Goal: Transaction & Acquisition: Purchase product/service

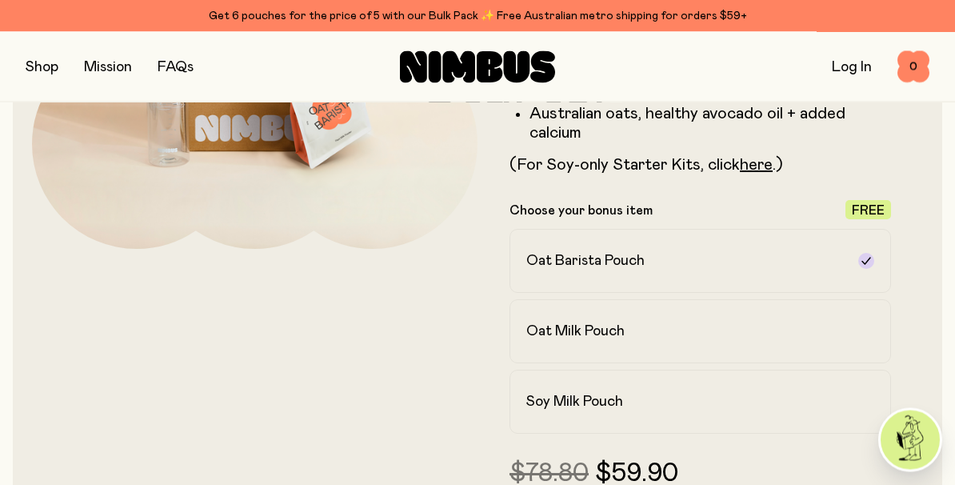
scroll to position [331, 0]
click at [725, 163] on p "(For Soy-only Starter Kits, click here .)" at bounding box center [701, 164] width 382 height 19
click at [755, 165] on link "here" at bounding box center [756, 165] width 33 height 16
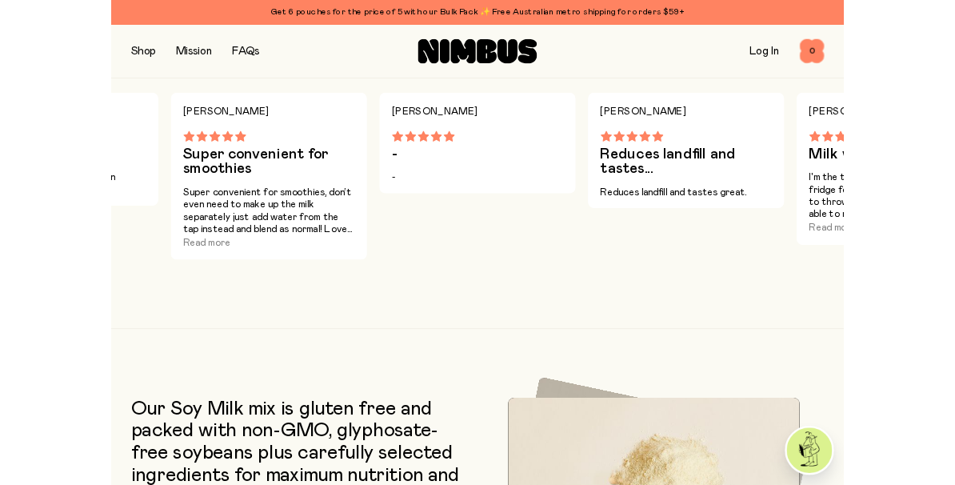
scroll to position [1551, 0]
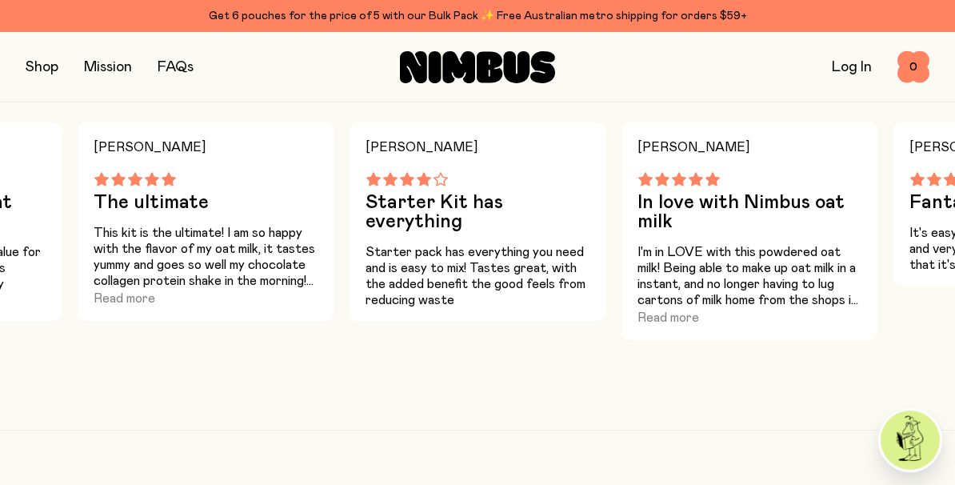
click at [683, 316] on button "Read more" at bounding box center [669, 317] width 62 height 19
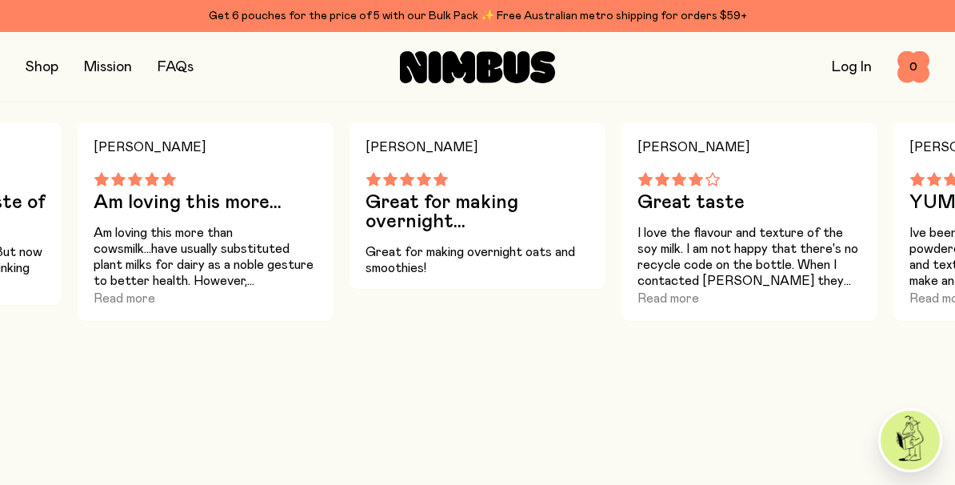
click at [696, 303] on button "Read more" at bounding box center [669, 298] width 62 height 19
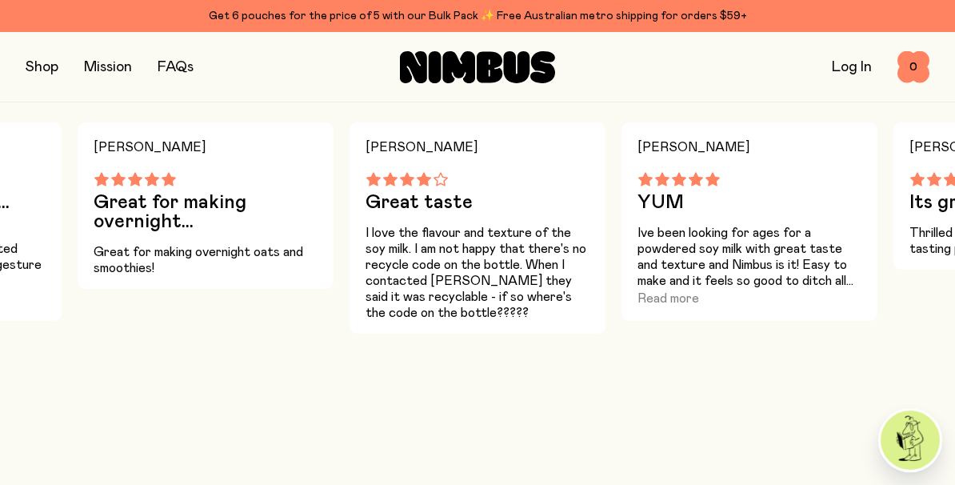
click at [683, 302] on button "Read more" at bounding box center [669, 298] width 62 height 19
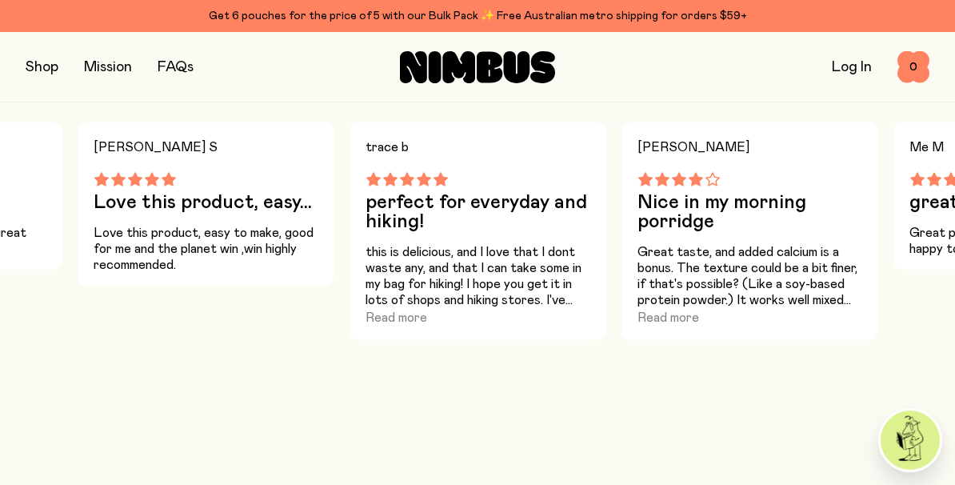
click at [685, 322] on button "Read more" at bounding box center [669, 317] width 62 height 19
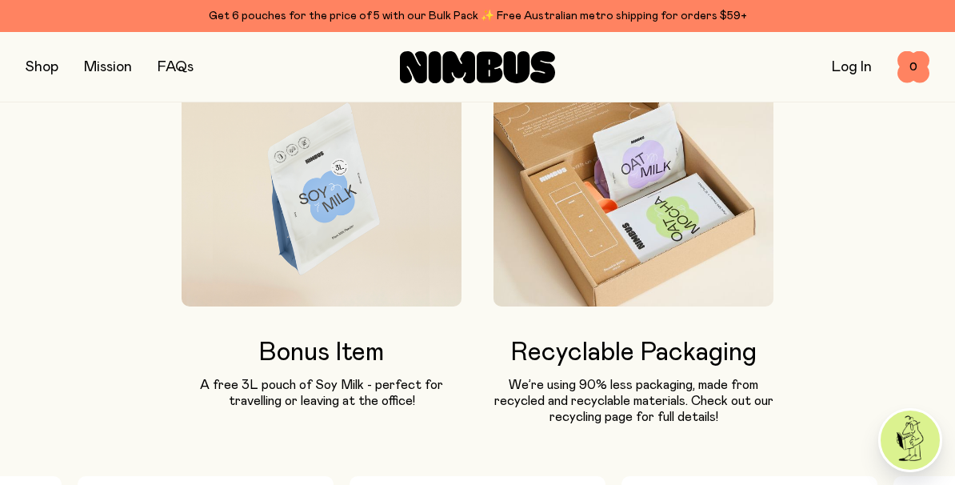
scroll to position [1192, 0]
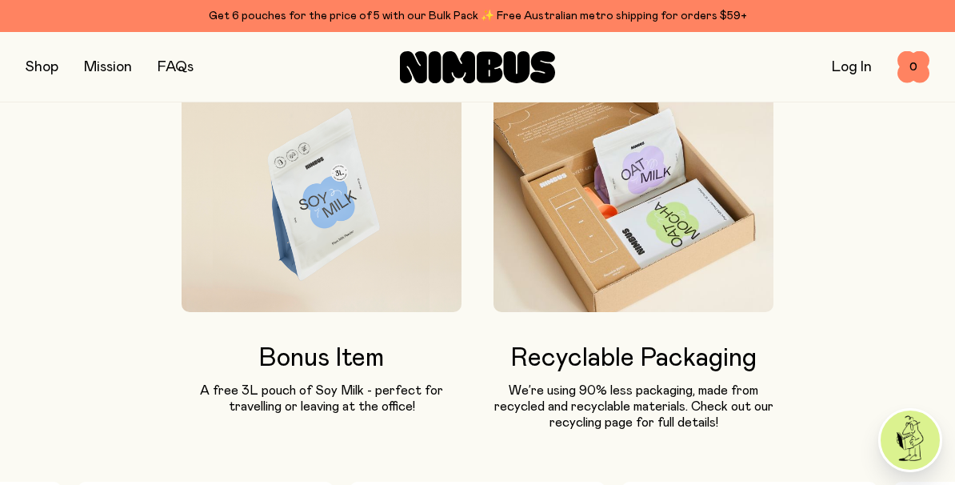
click at [50, 70] on button "button" at bounding box center [42, 67] width 33 height 22
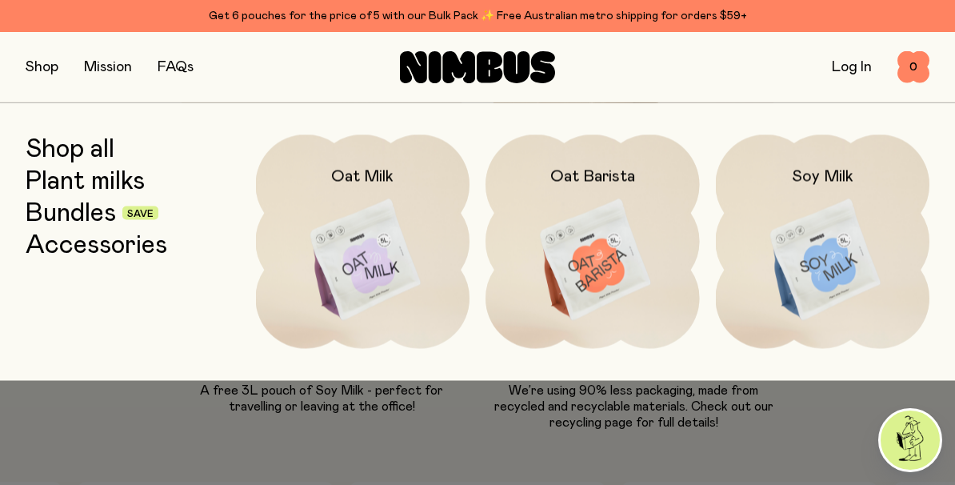
click at [616, 291] on img at bounding box center [593, 259] width 214 height 251
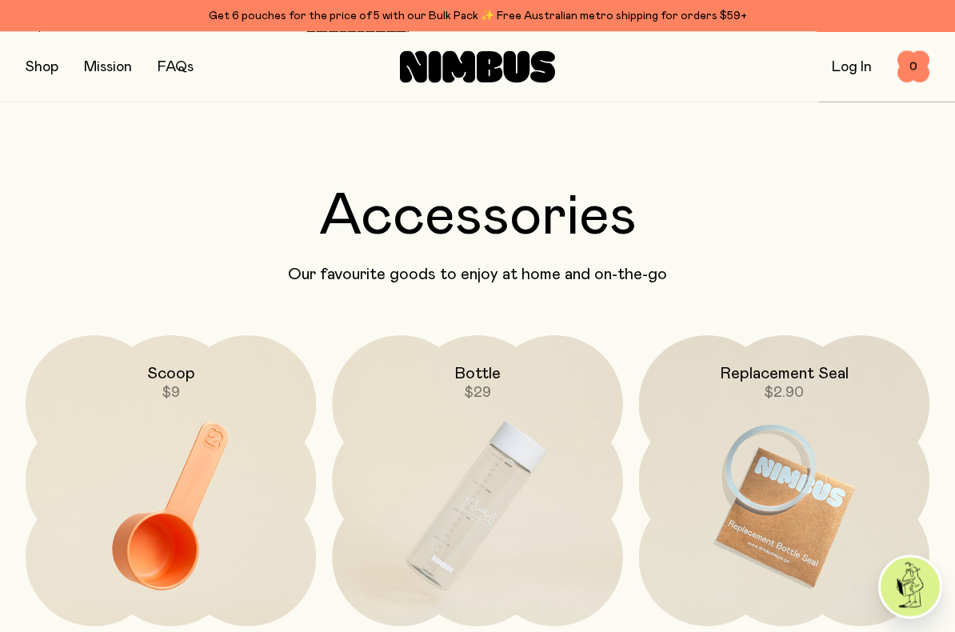
scroll to position [3128, 0]
click at [508, 474] on img at bounding box center [477, 506] width 290 height 342
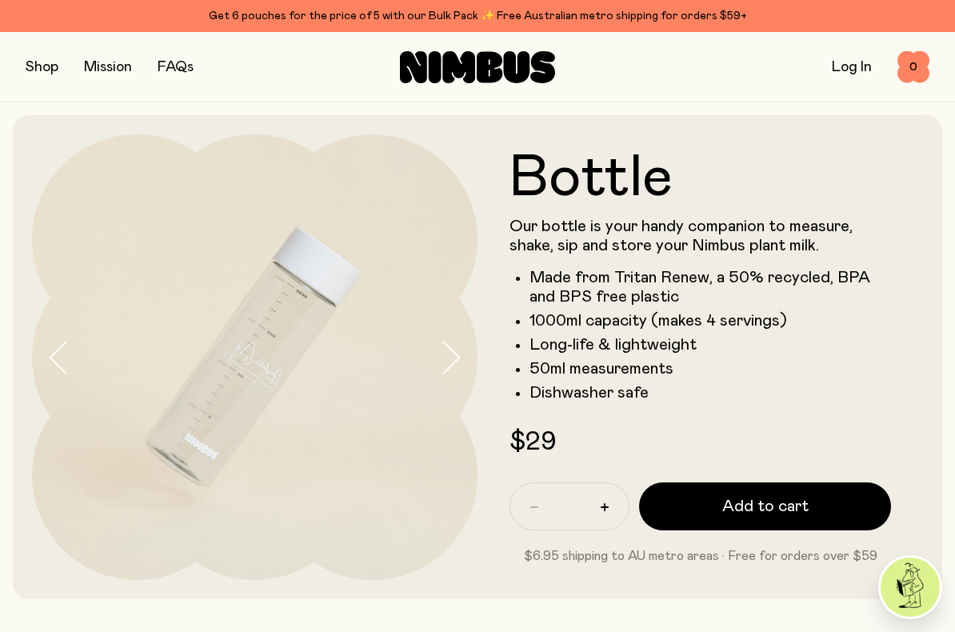
click at [731, 484] on span "Add to cart" at bounding box center [766, 506] width 86 height 22
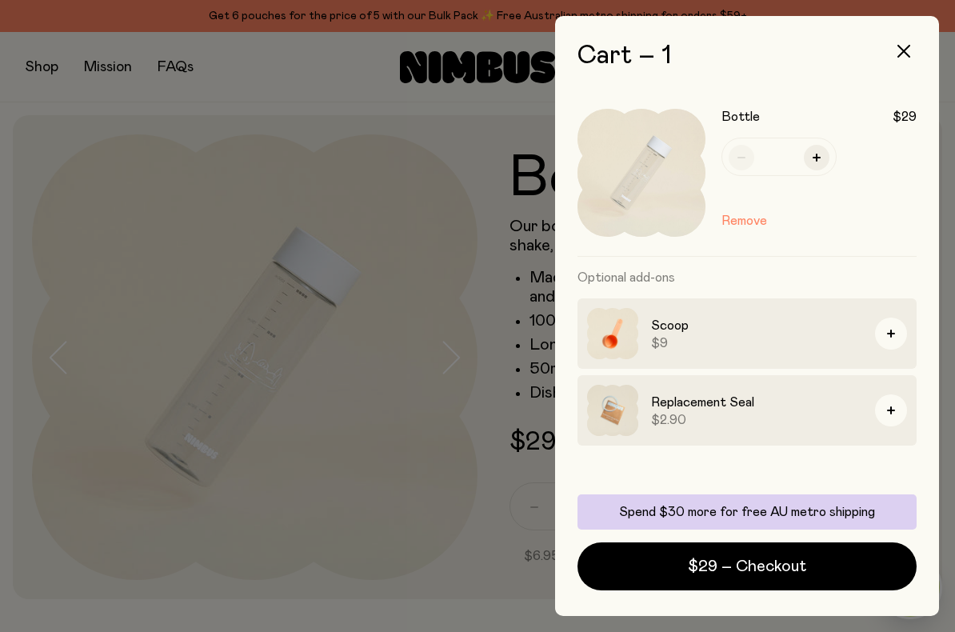
click at [899, 332] on button "button" at bounding box center [891, 334] width 32 height 32
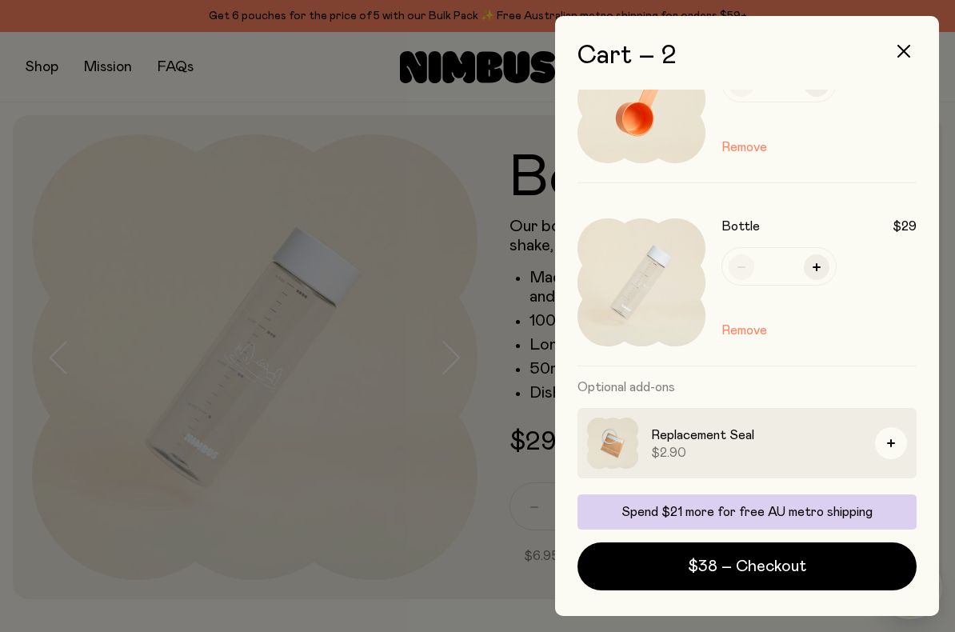
scroll to position [74, 0]
click at [913, 49] on button "button" at bounding box center [904, 51] width 38 height 38
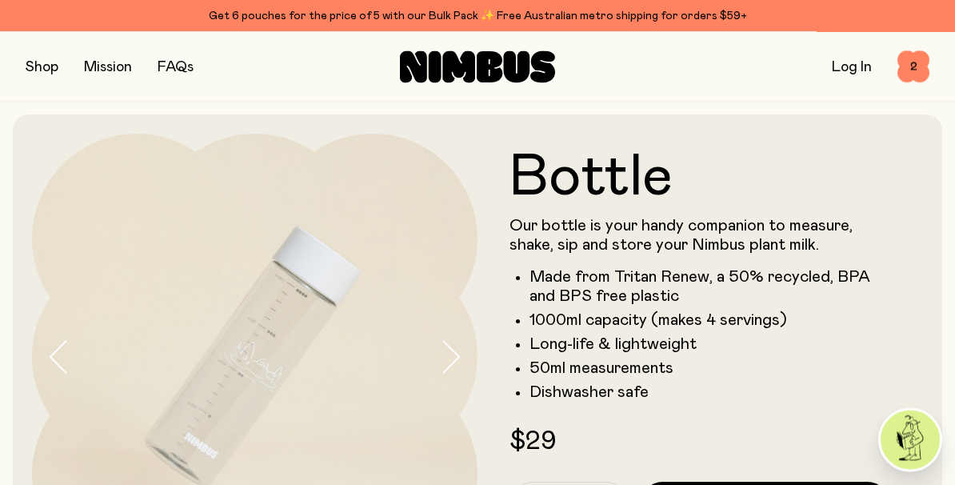
scroll to position [0, 0]
click at [46, 65] on button "button" at bounding box center [42, 67] width 33 height 22
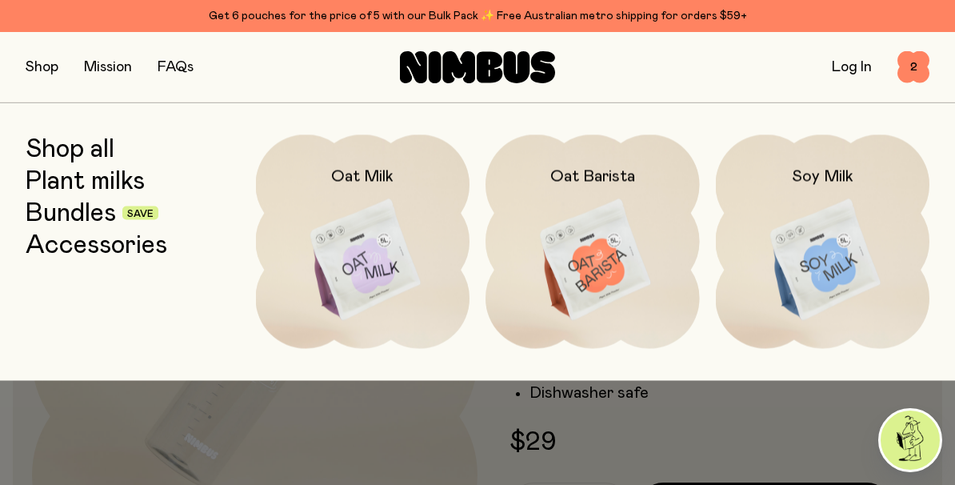
click at [598, 277] on img at bounding box center [593, 259] width 214 height 251
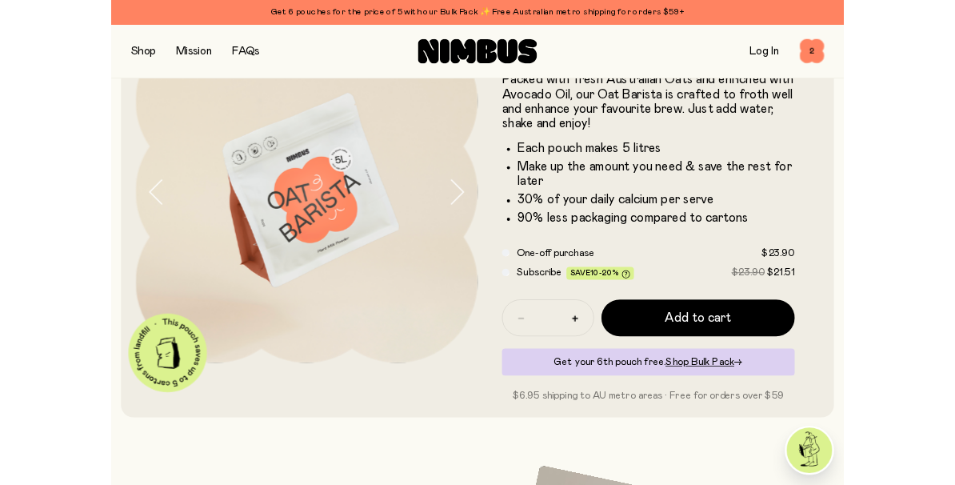
scroll to position [107, 0]
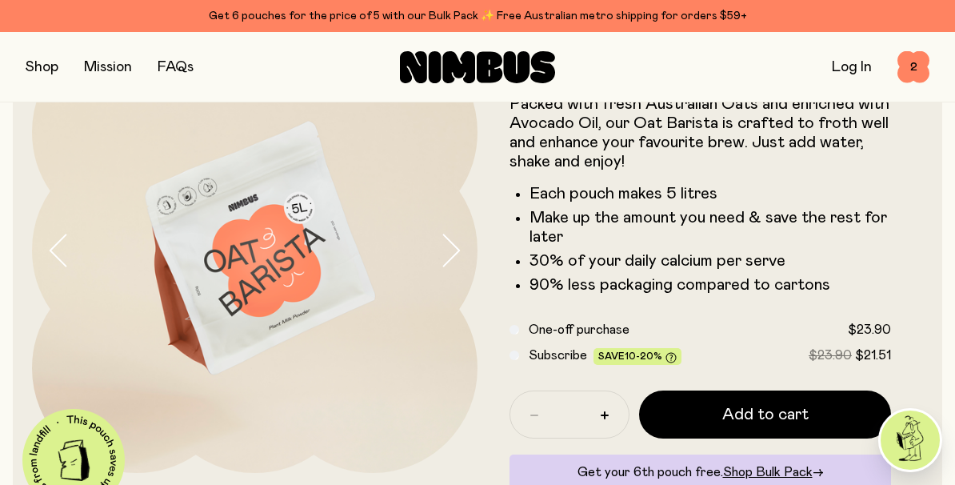
click at [740, 422] on span "Add to cart" at bounding box center [766, 414] width 86 height 22
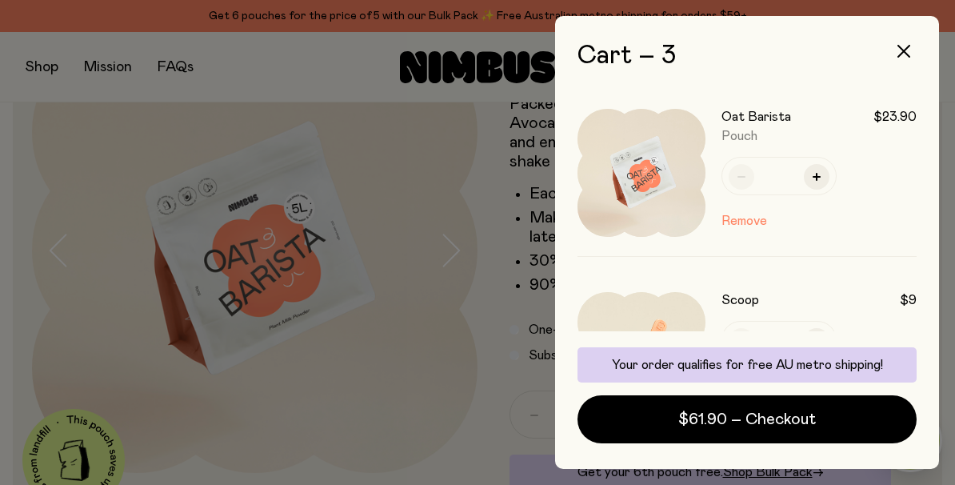
click at [906, 55] on icon "button" at bounding box center [904, 51] width 13 height 13
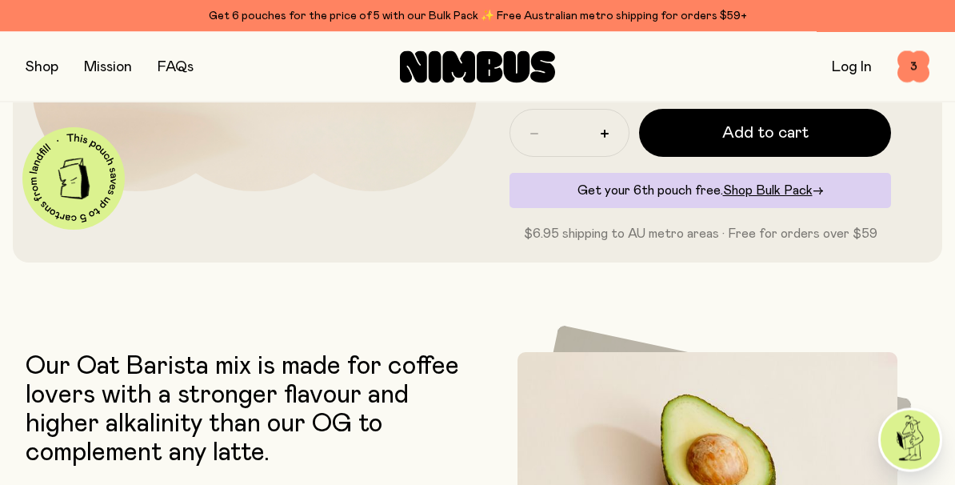
scroll to position [386, 0]
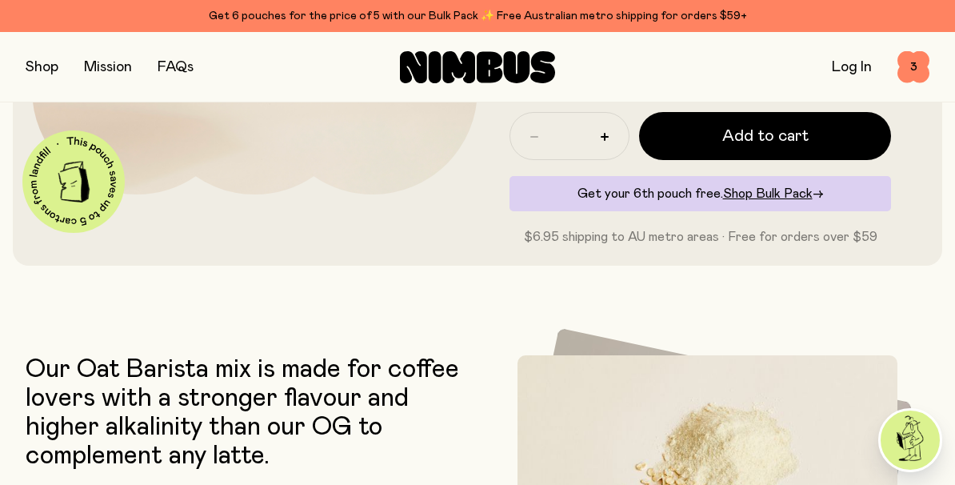
click at [45, 73] on button "button" at bounding box center [42, 67] width 33 height 22
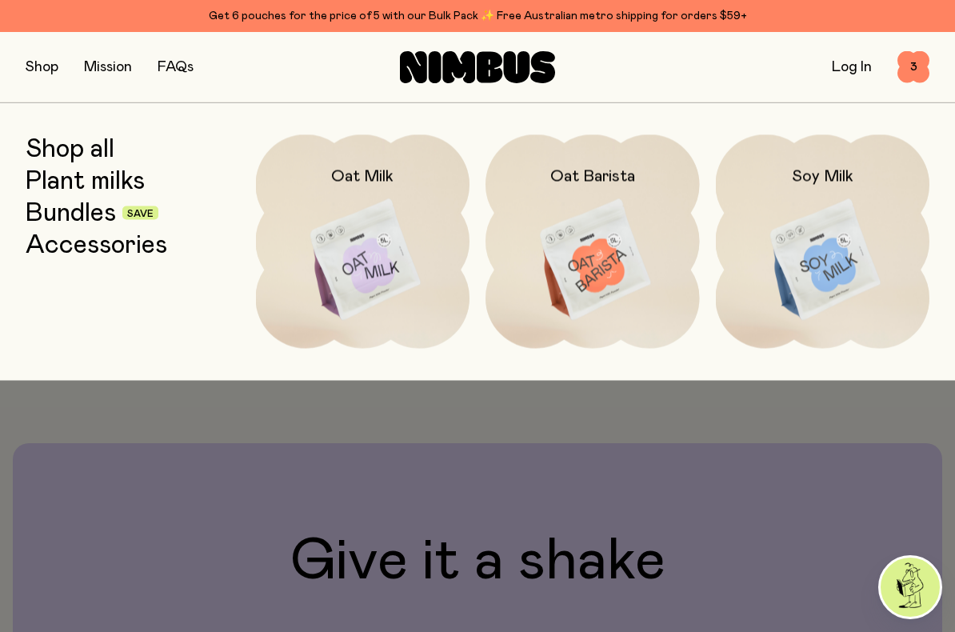
scroll to position [998, 0]
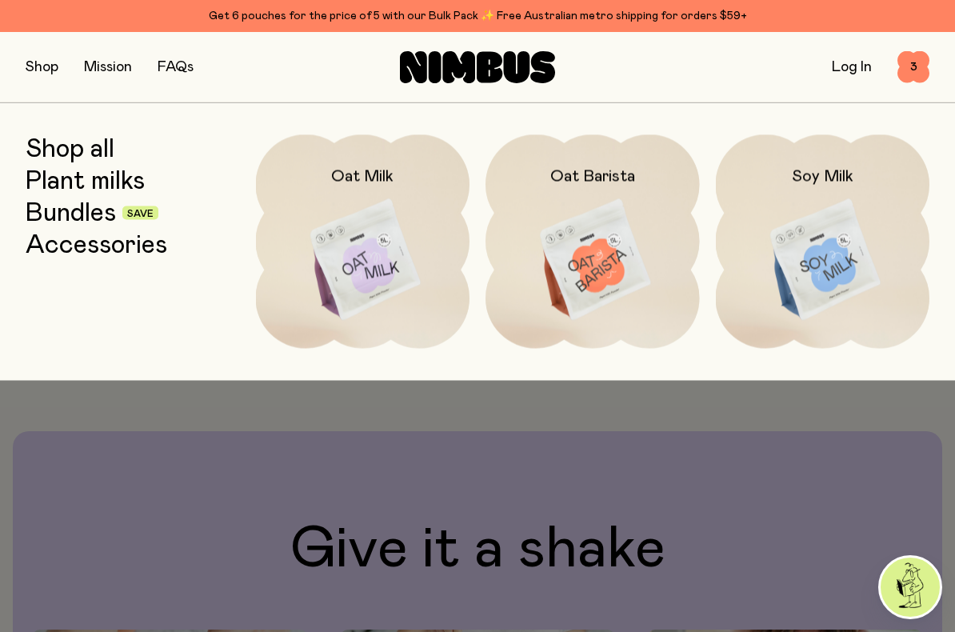
click at [837, 265] on img at bounding box center [823, 259] width 214 height 251
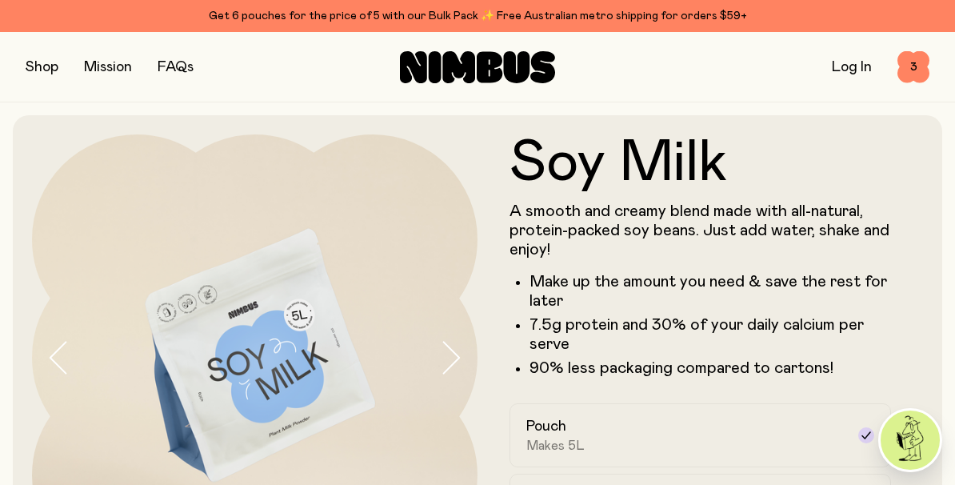
click at [38, 64] on button "button" at bounding box center [42, 67] width 33 height 22
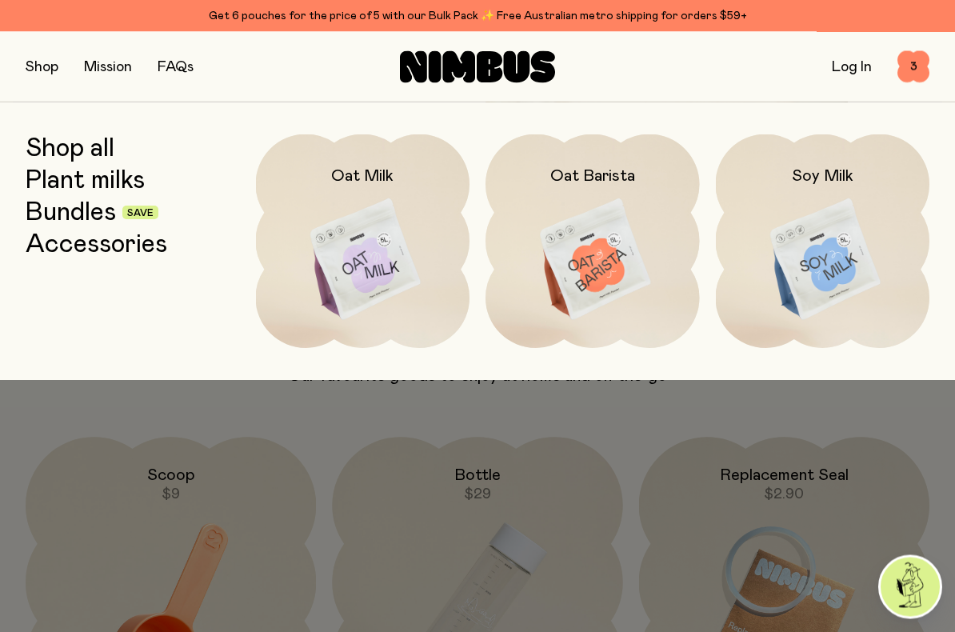
scroll to position [3191, 0]
click at [405, 270] on img at bounding box center [363, 259] width 214 height 251
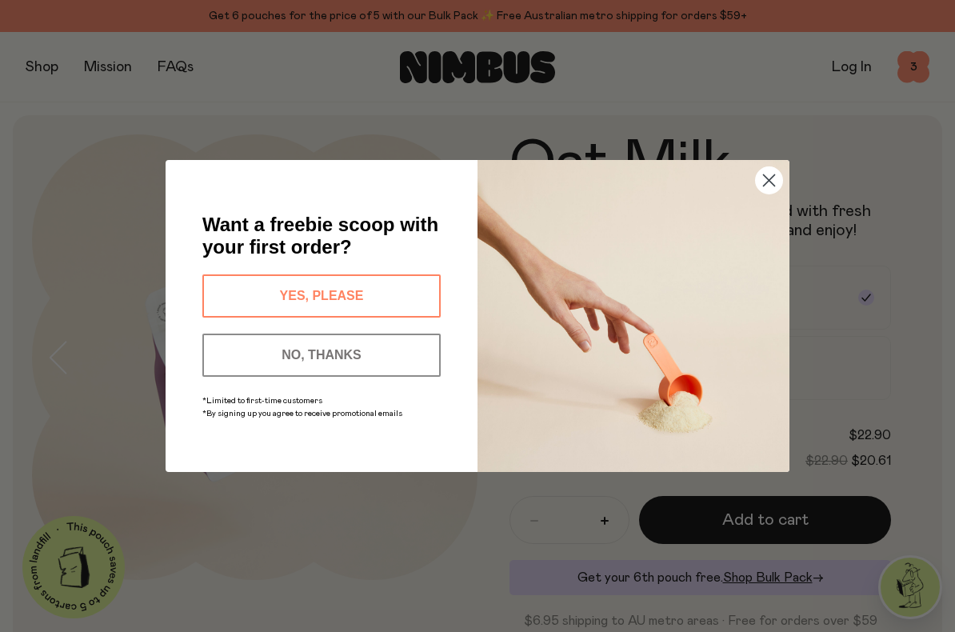
click at [228, 294] on button "YES, PLEASE" at bounding box center [321, 295] width 238 height 43
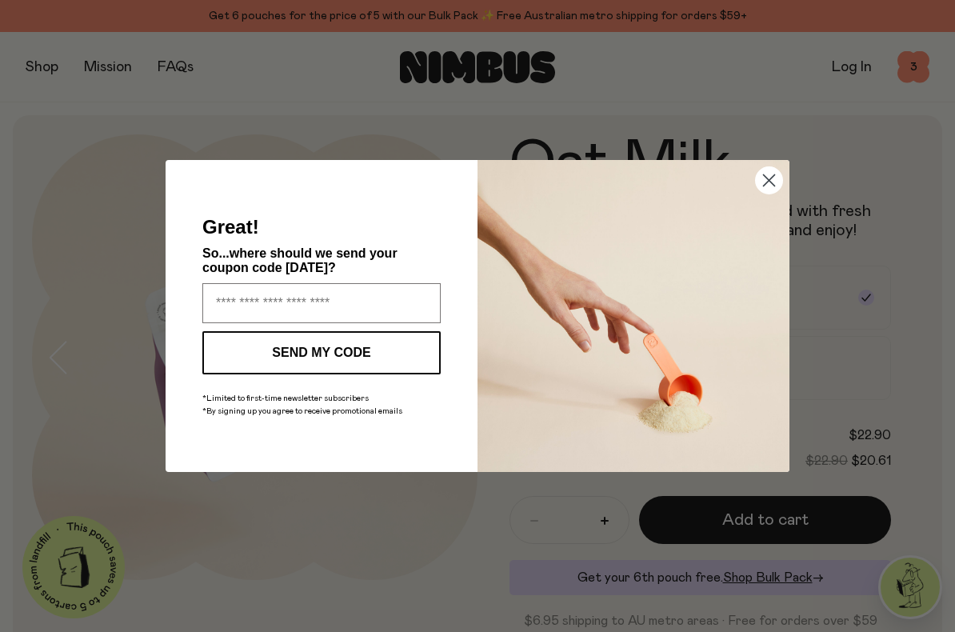
click at [222, 305] on input "Enter your email address" at bounding box center [321, 303] width 238 height 40
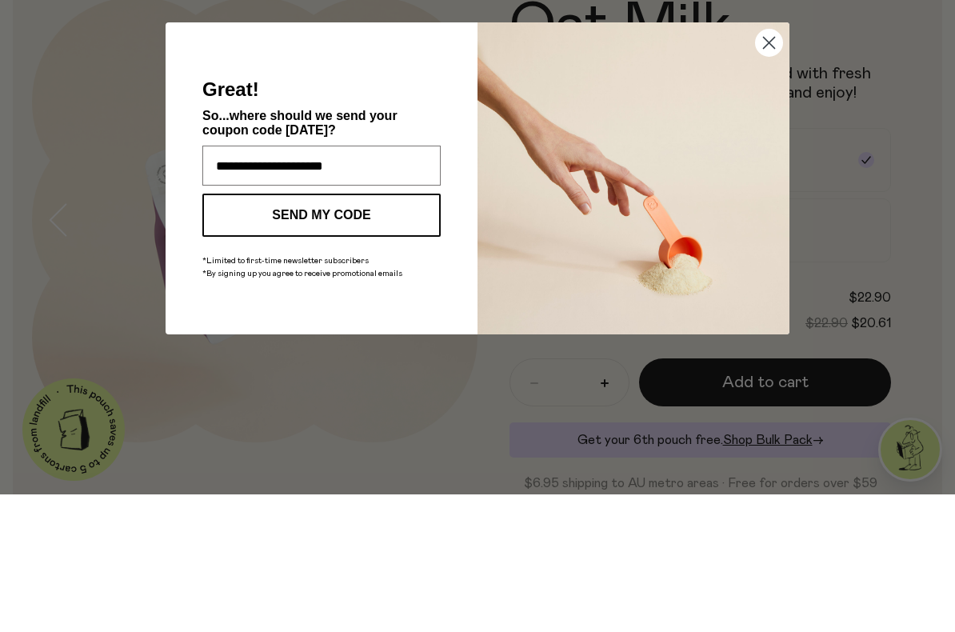
type input "**********"
click at [218, 331] on button "SEND MY CODE" at bounding box center [321, 352] width 238 height 43
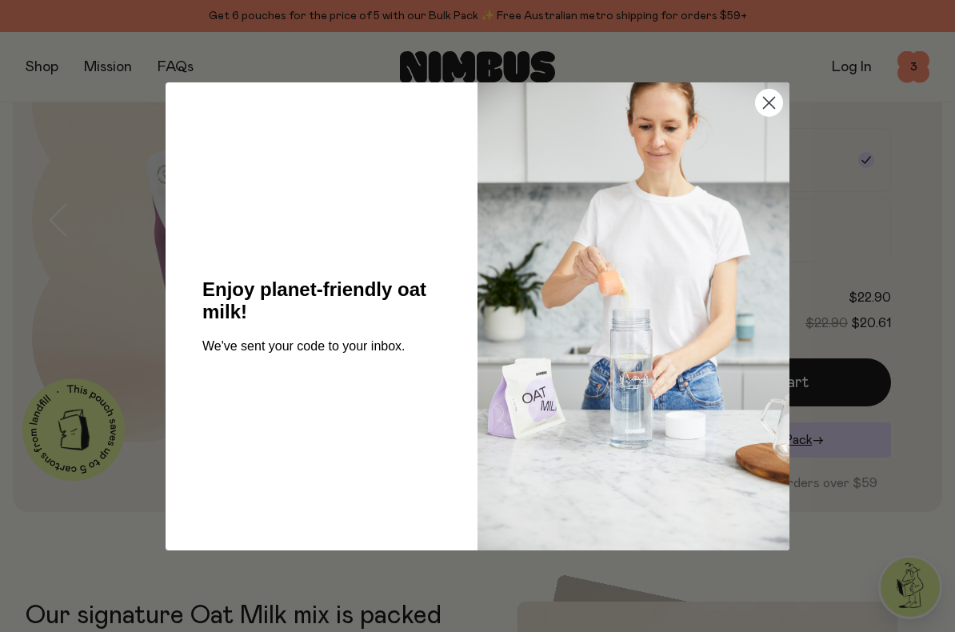
click at [775, 98] on icon "Close dialog" at bounding box center [769, 102] width 11 height 11
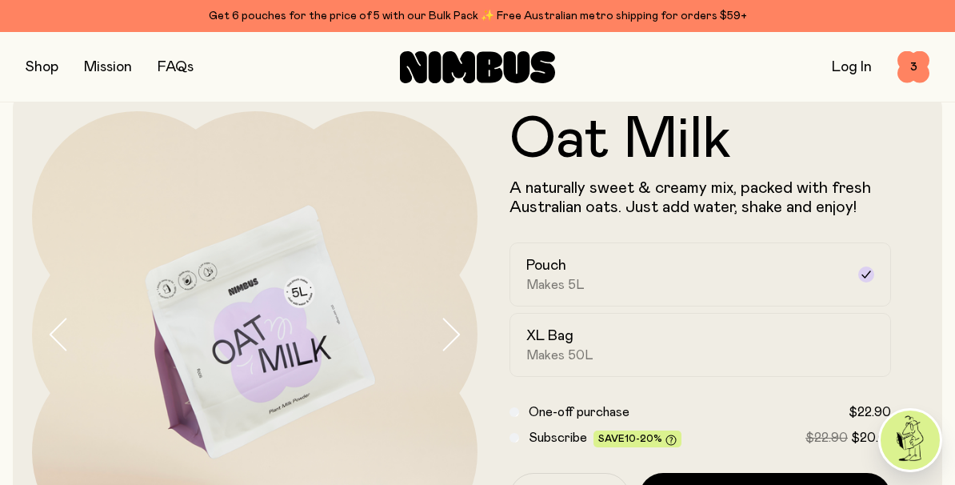
scroll to position [0, 0]
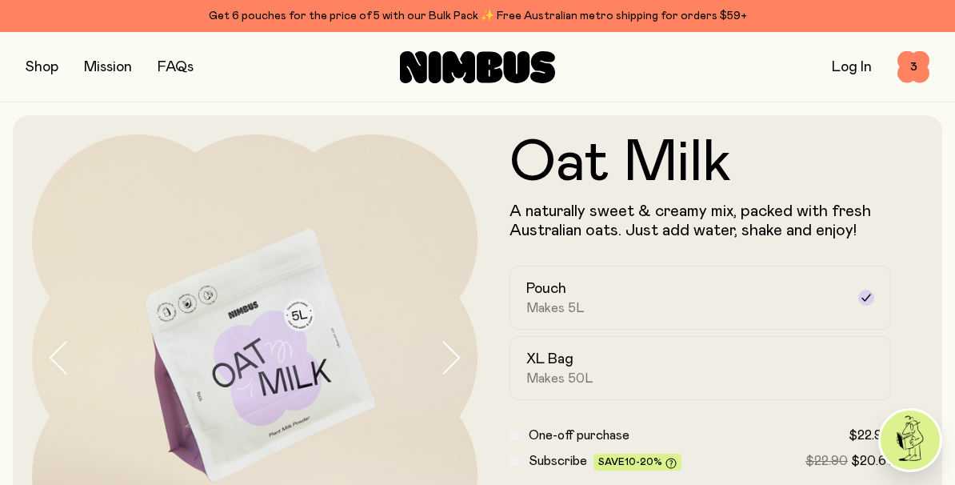
click at [43, 73] on button "button" at bounding box center [42, 67] width 33 height 22
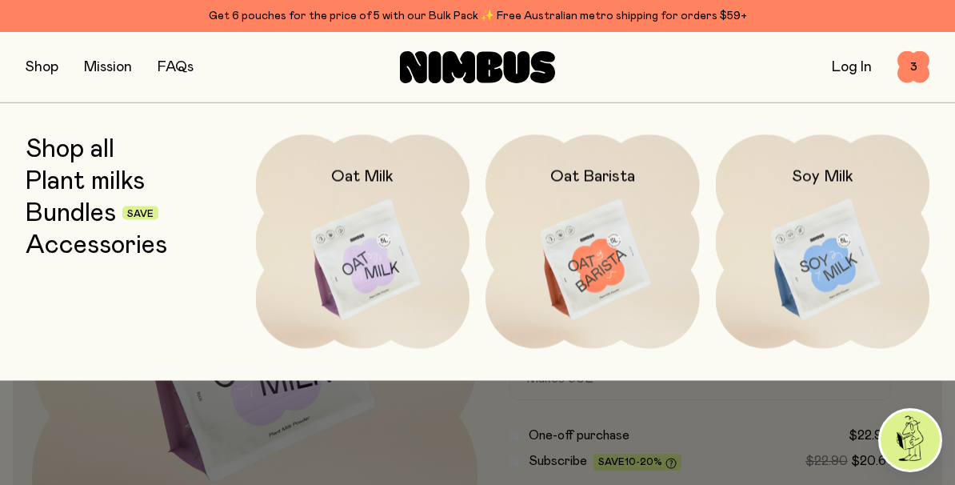
click at [46, 174] on link "Plant milks" at bounding box center [85, 180] width 119 height 29
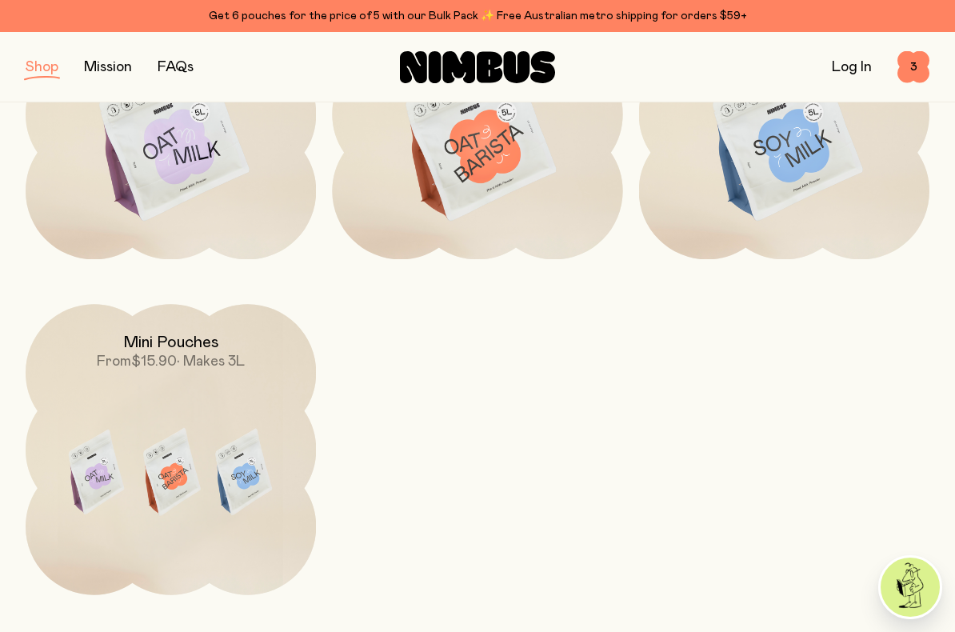
scroll to position [386, 0]
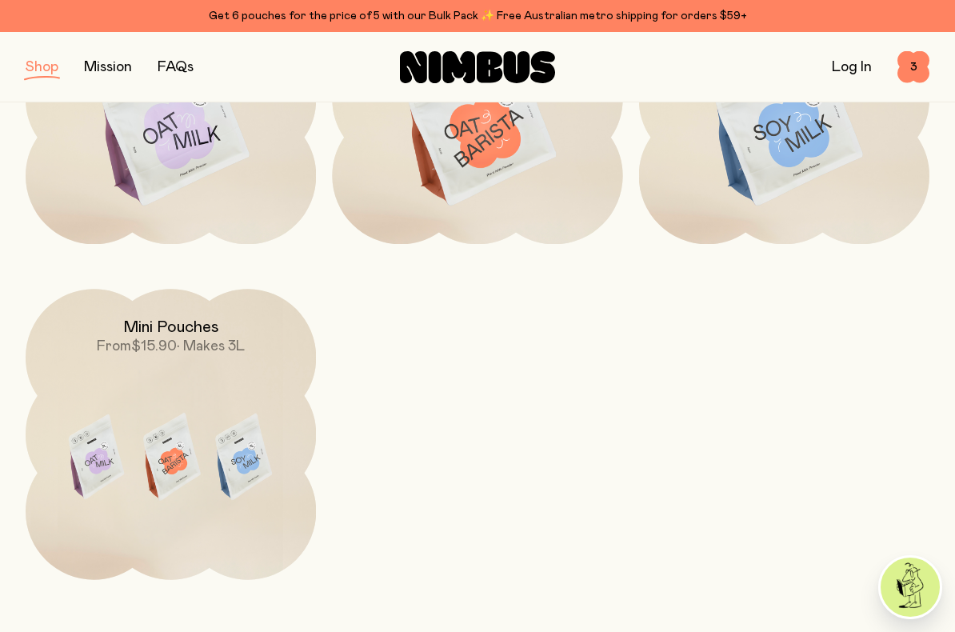
click at [160, 405] on img at bounding box center [171, 460] width 290 height 342
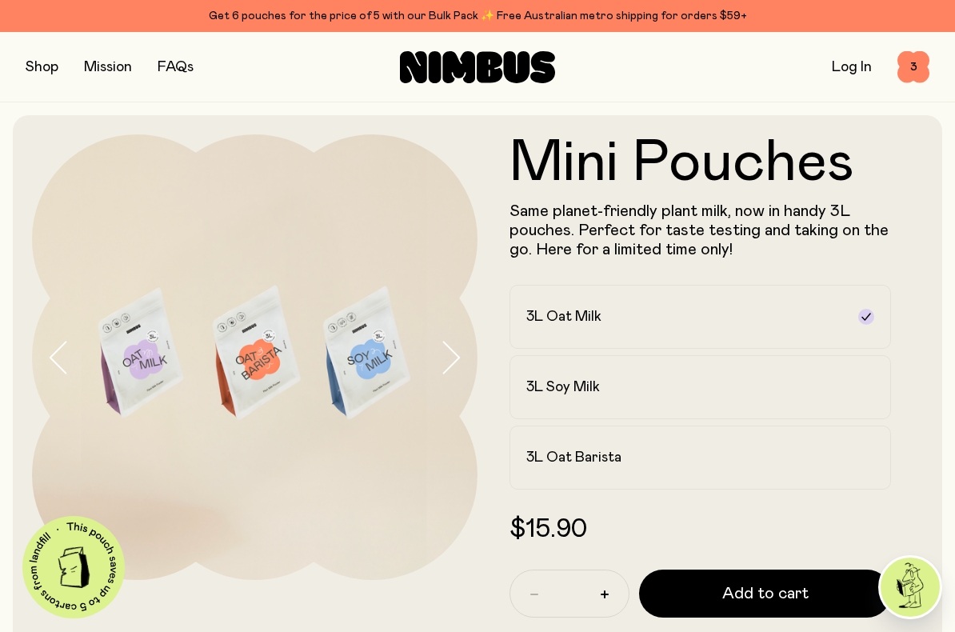
click at [635, 463] on div "3L Oat Barista" at bounding box center [685, 457] width 319 height 19
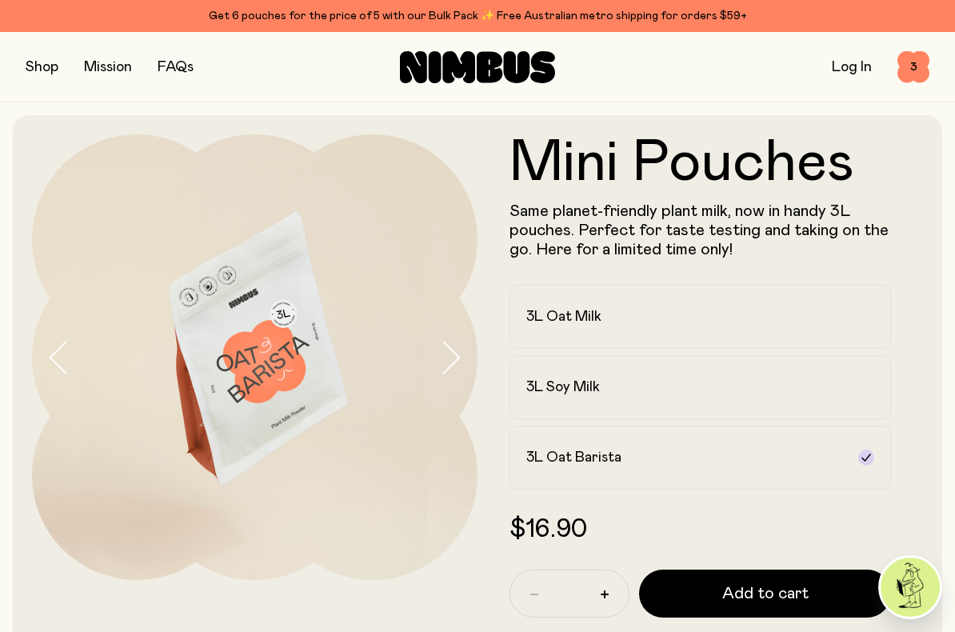
click at [720, 484] on button "Add to cart" at bounding box center [765, 594] width 252 height 48
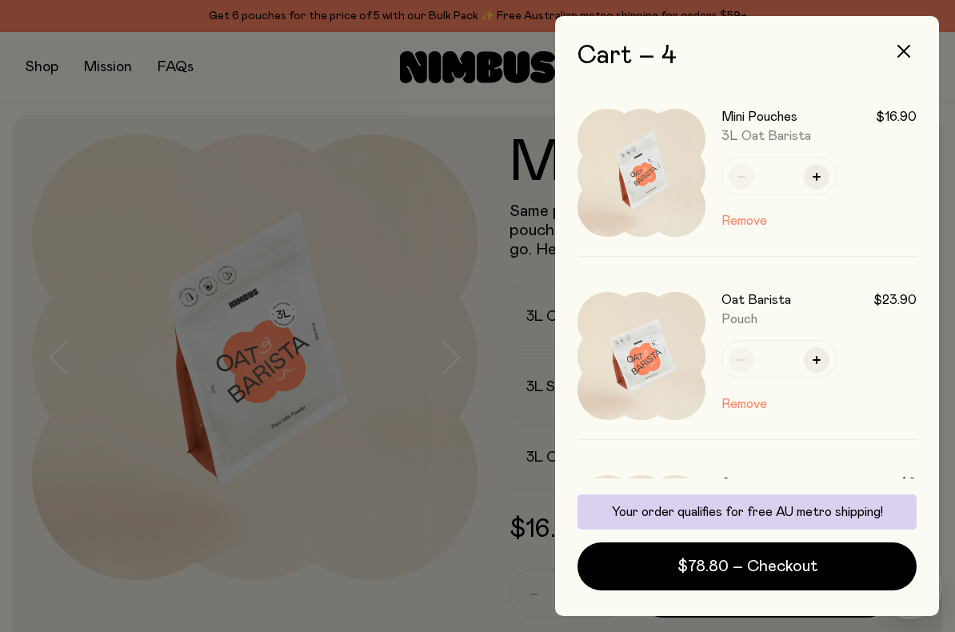
click at [747, 214] on button "Remove" at bounding box center [745, 220] width 46 height 19
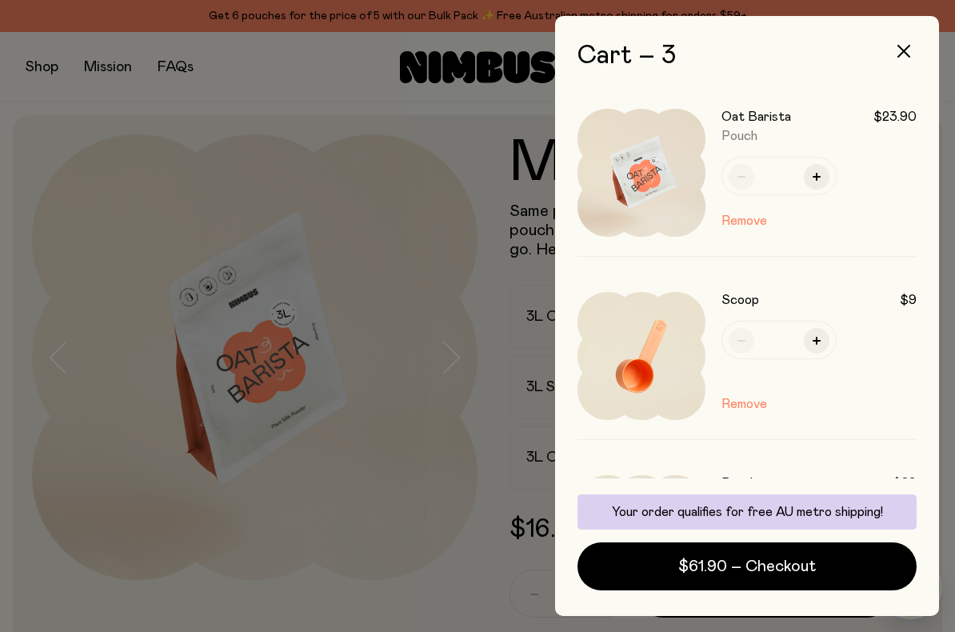
click at [909, 49] on icon "button" at bounding box center [904, 51] width 13 height 13
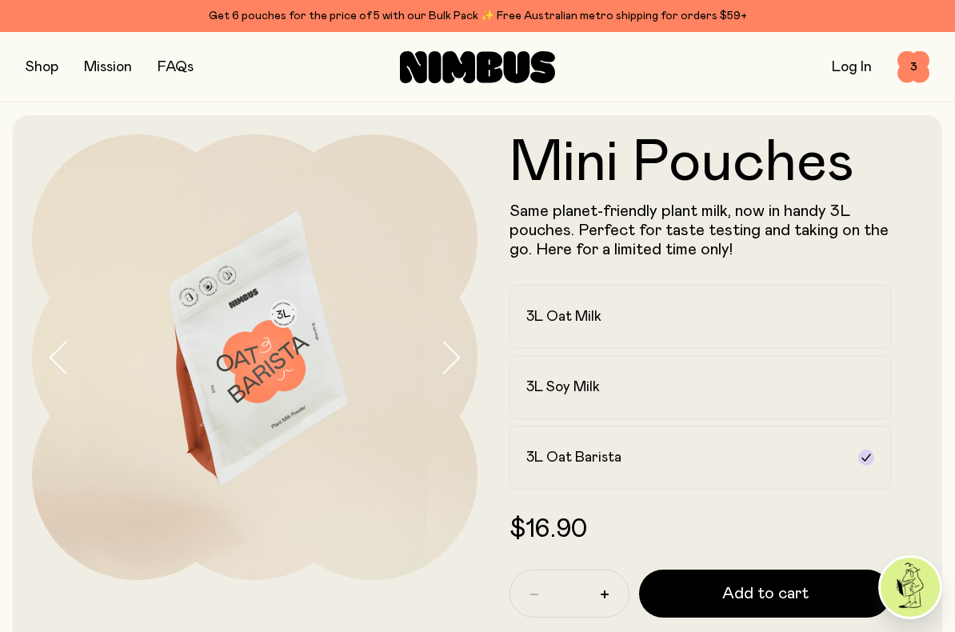
click at [658, 385] on div "3L Soy Milk" at bounding box center [685, 387] width 319 height 19
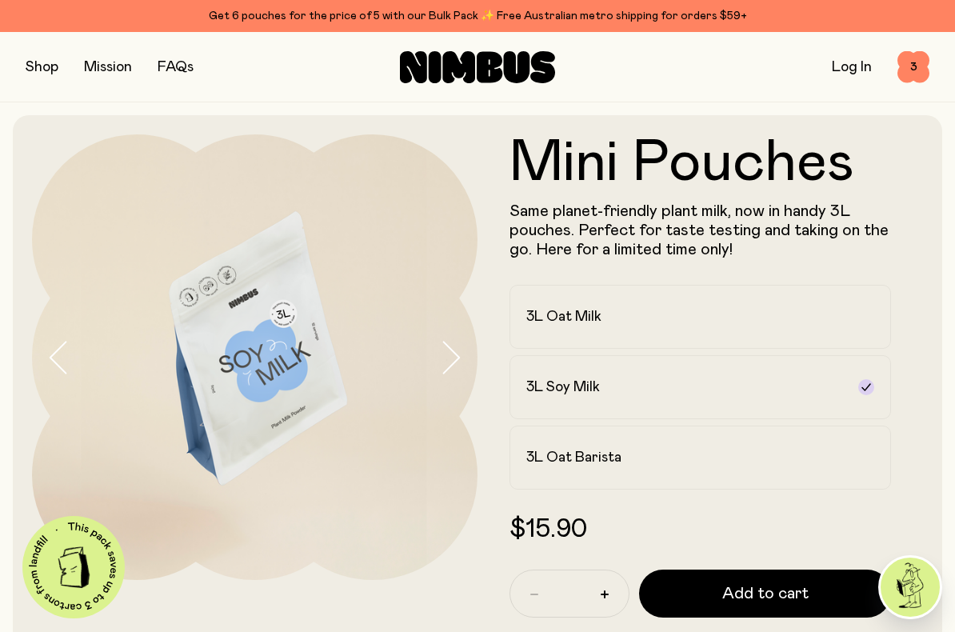
click at [914, 72] on span "3" at bounding box center [914, 67] width 32 height 32
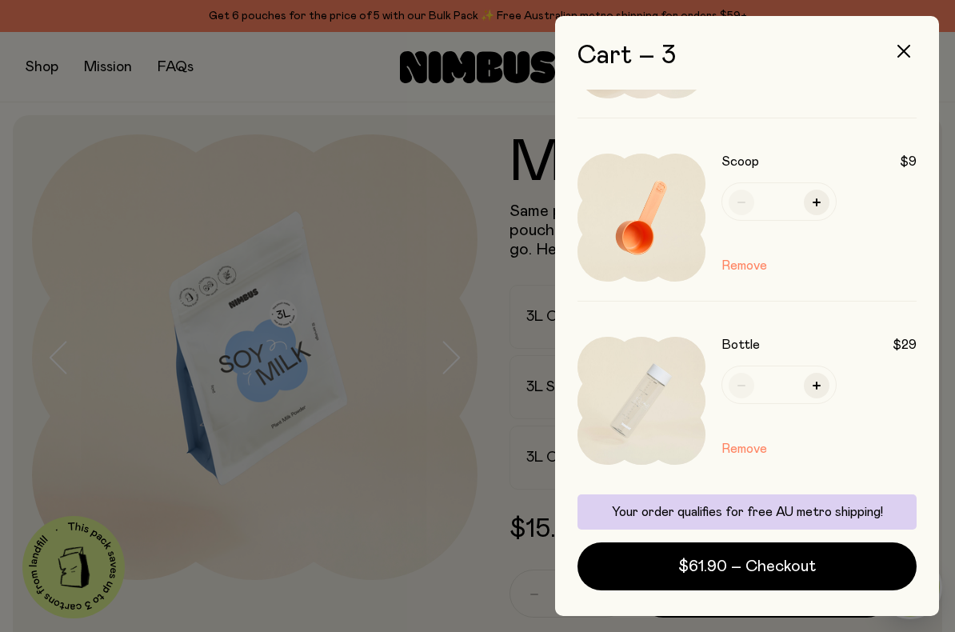
scroll to position [137, 0]
click at [746, 260] on button "Remove" at bounding box center [745, 267] width 46 height 19
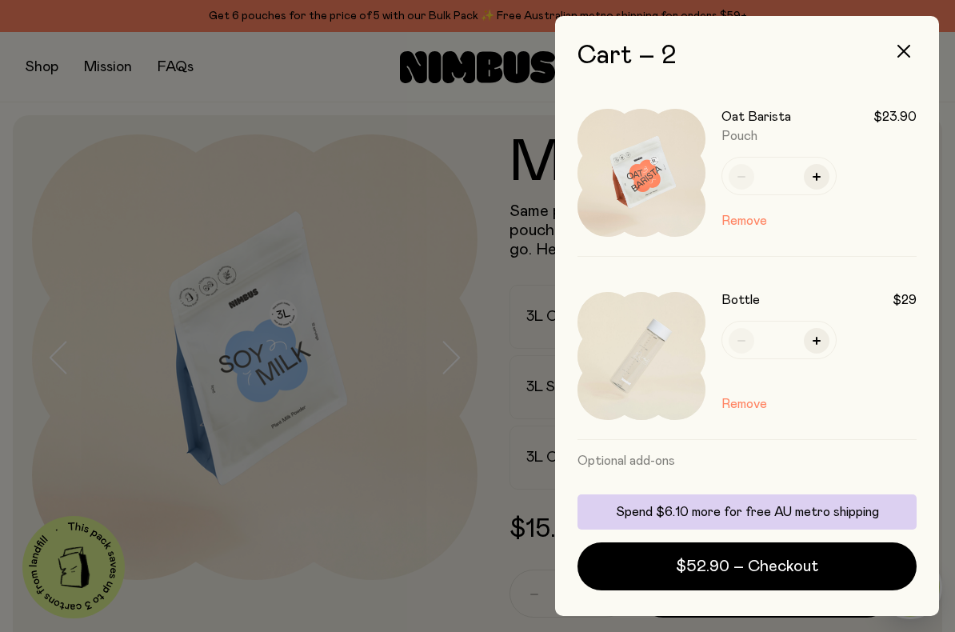
scroll to position [0, 0]
click at [911, 50] on button "button" at bounding box center [904, 51] width 38 height 38
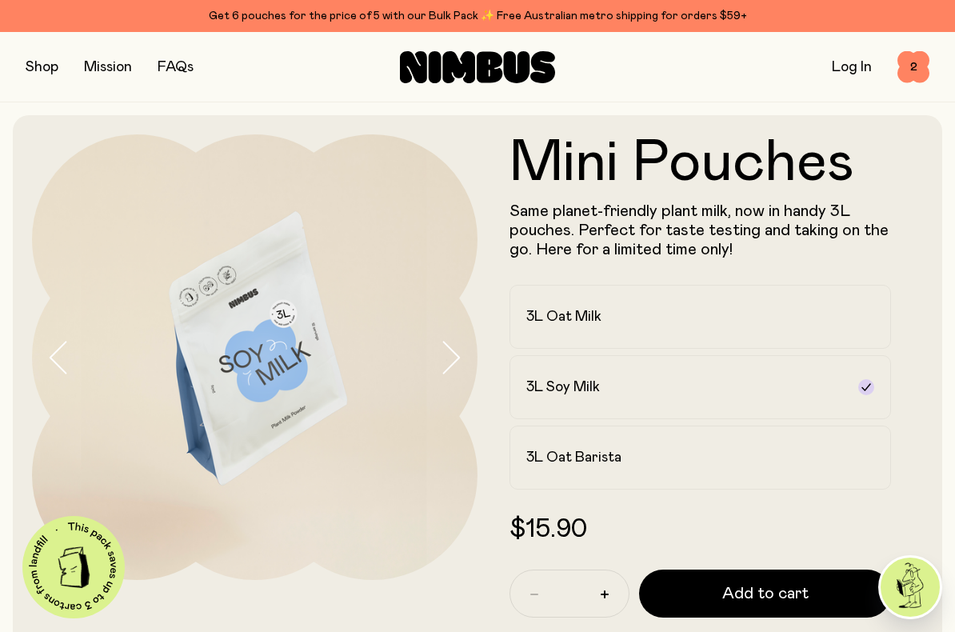
click at [922, 70] on span "2" at bounding box center [914, 67] width 32 height 32
